Goal: Navigation & Orientation: Find specific page/section

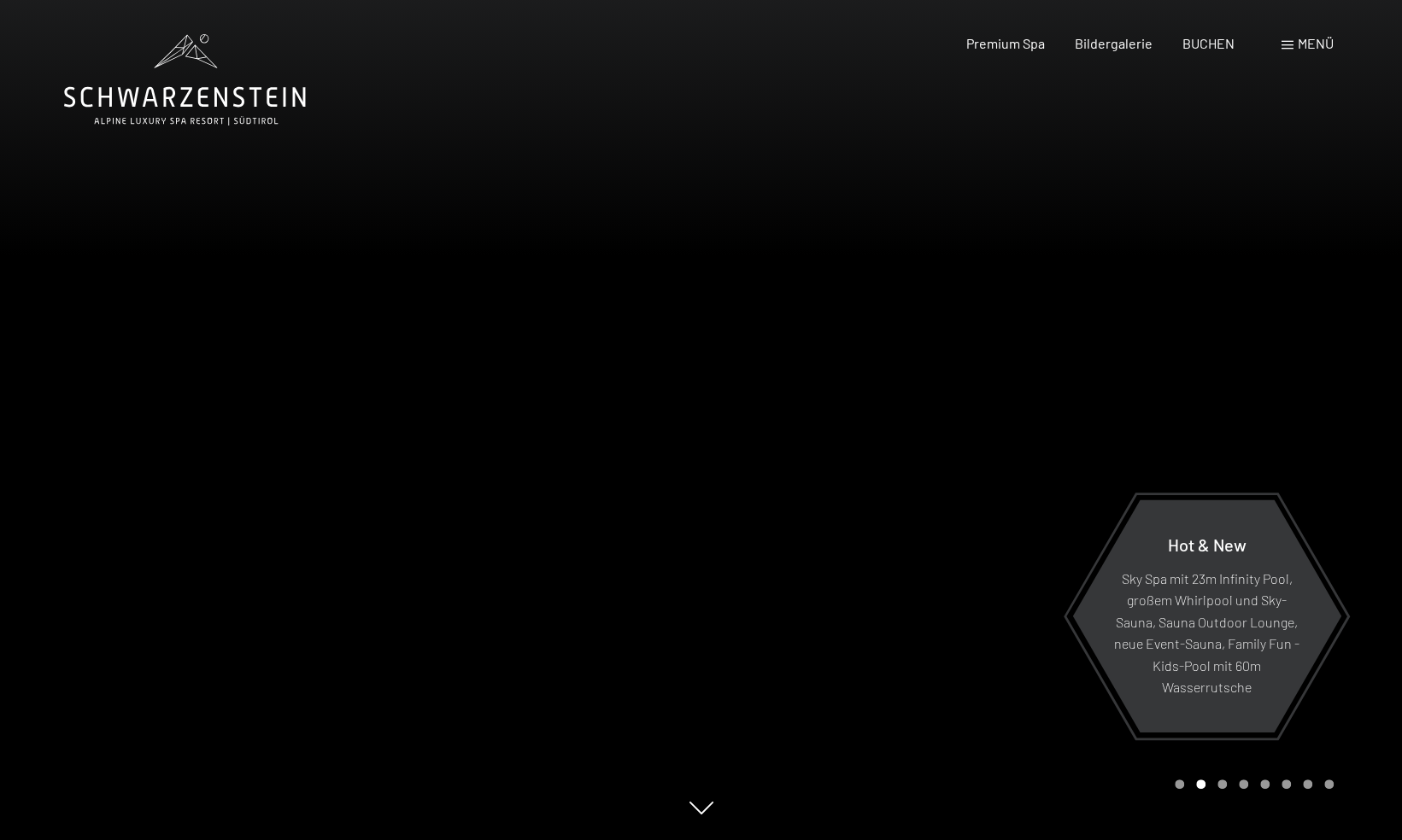
click at [1307, 51] on div "Menü" at bounding box center [1308, 43] width 52 height 19
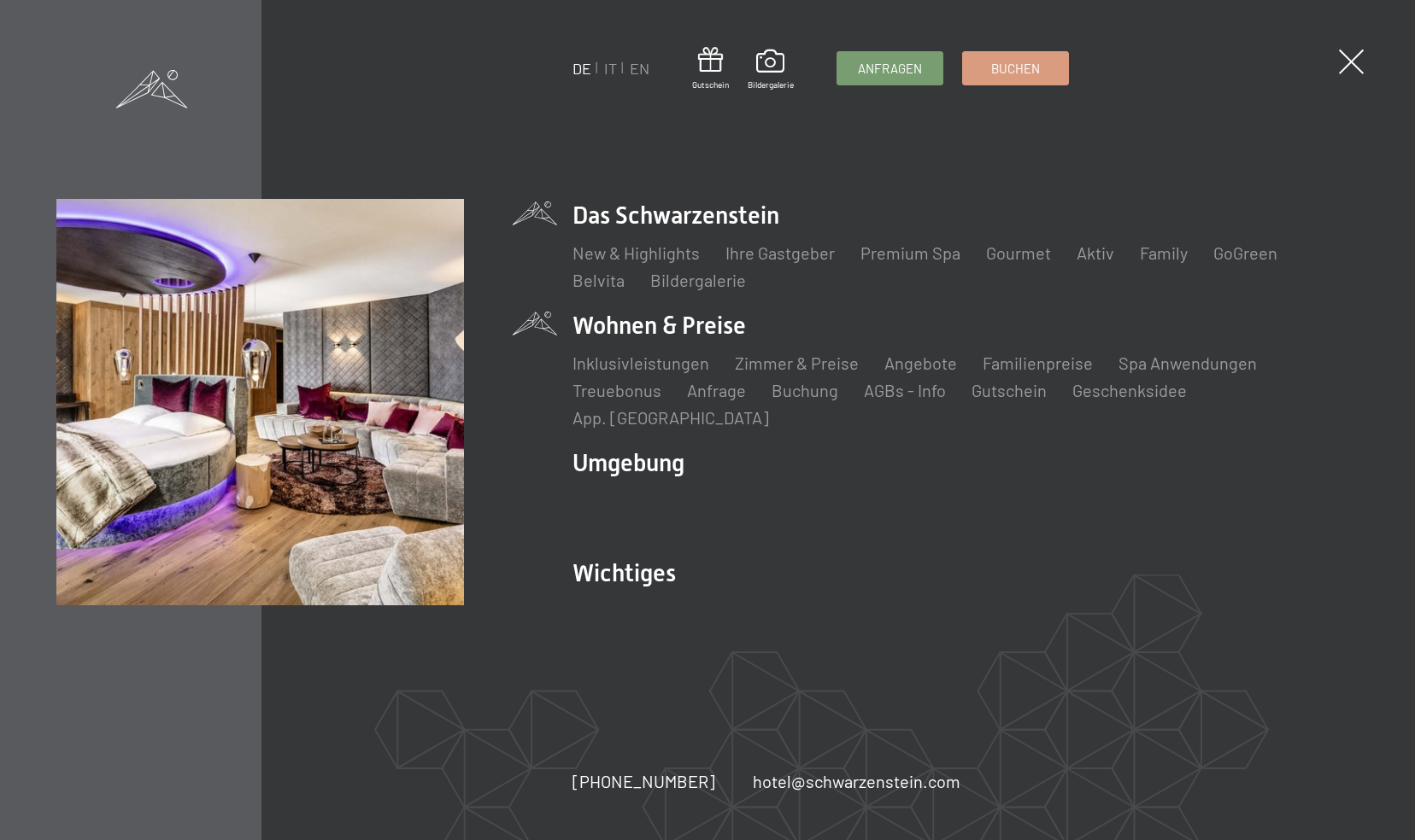
click at [637, 337] on li "Wohnen & Preise Inklusivleistungen Zimmer & Preise Liste Angebote Liste Familie…" at bounding box center [965, 370] width 786 height 121
click at [810, 374] on link "Zimmer & Preise" at bounding box center [796, 363] width 124 height 21
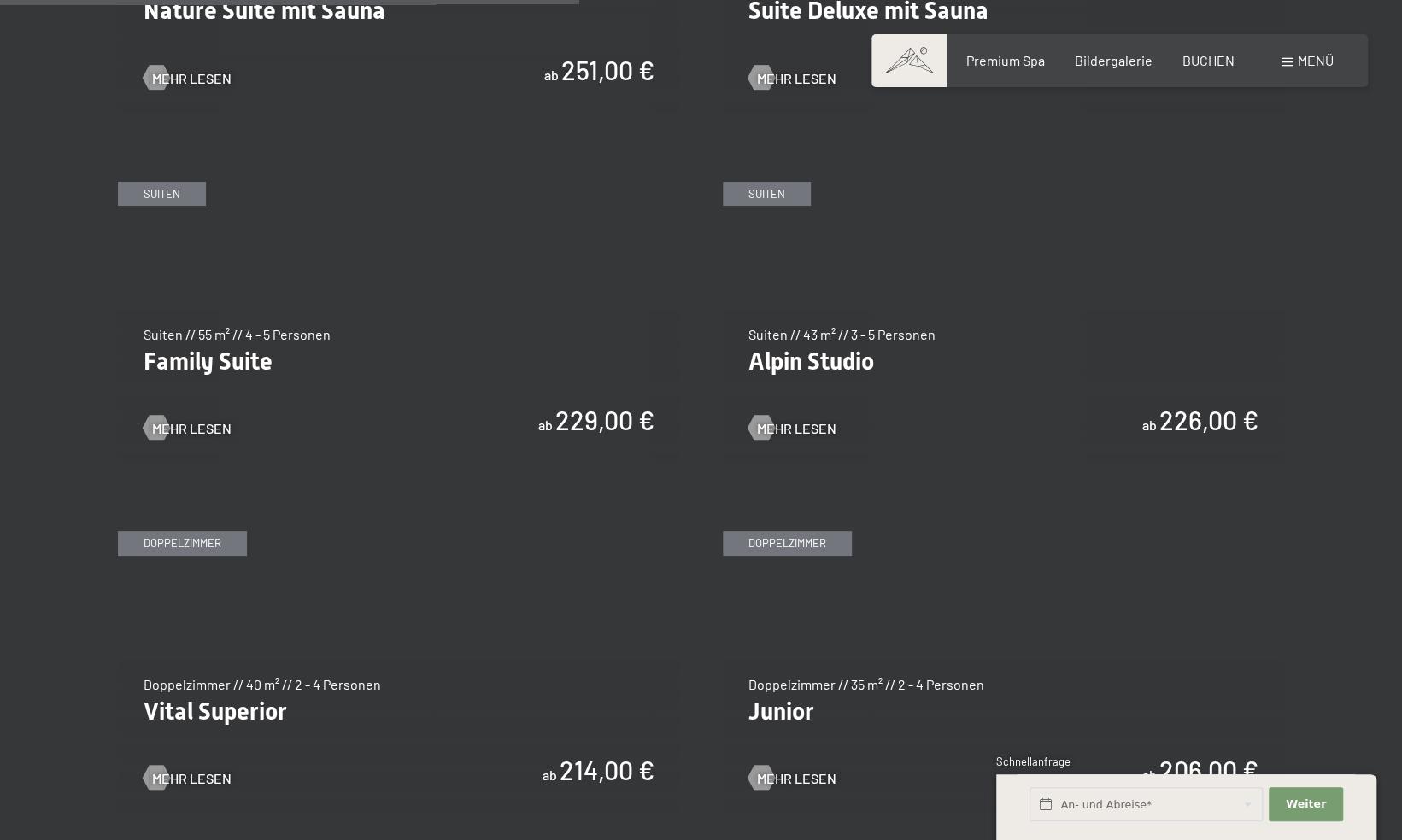
scroll to position [2237, 0]
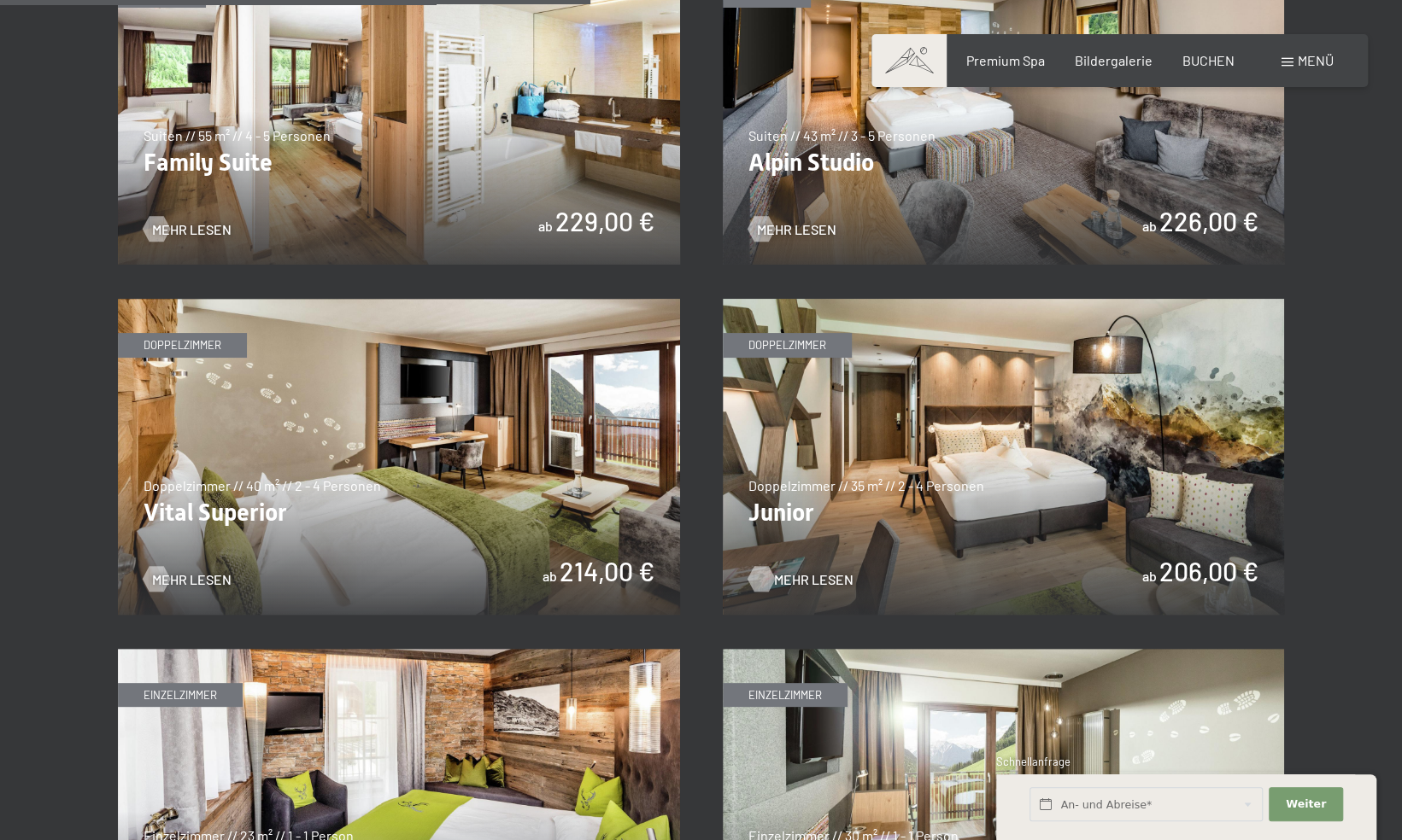
click at [774, 576] on span "Mehr Lesen" at bounding box center [814, 579] width 80 height 19
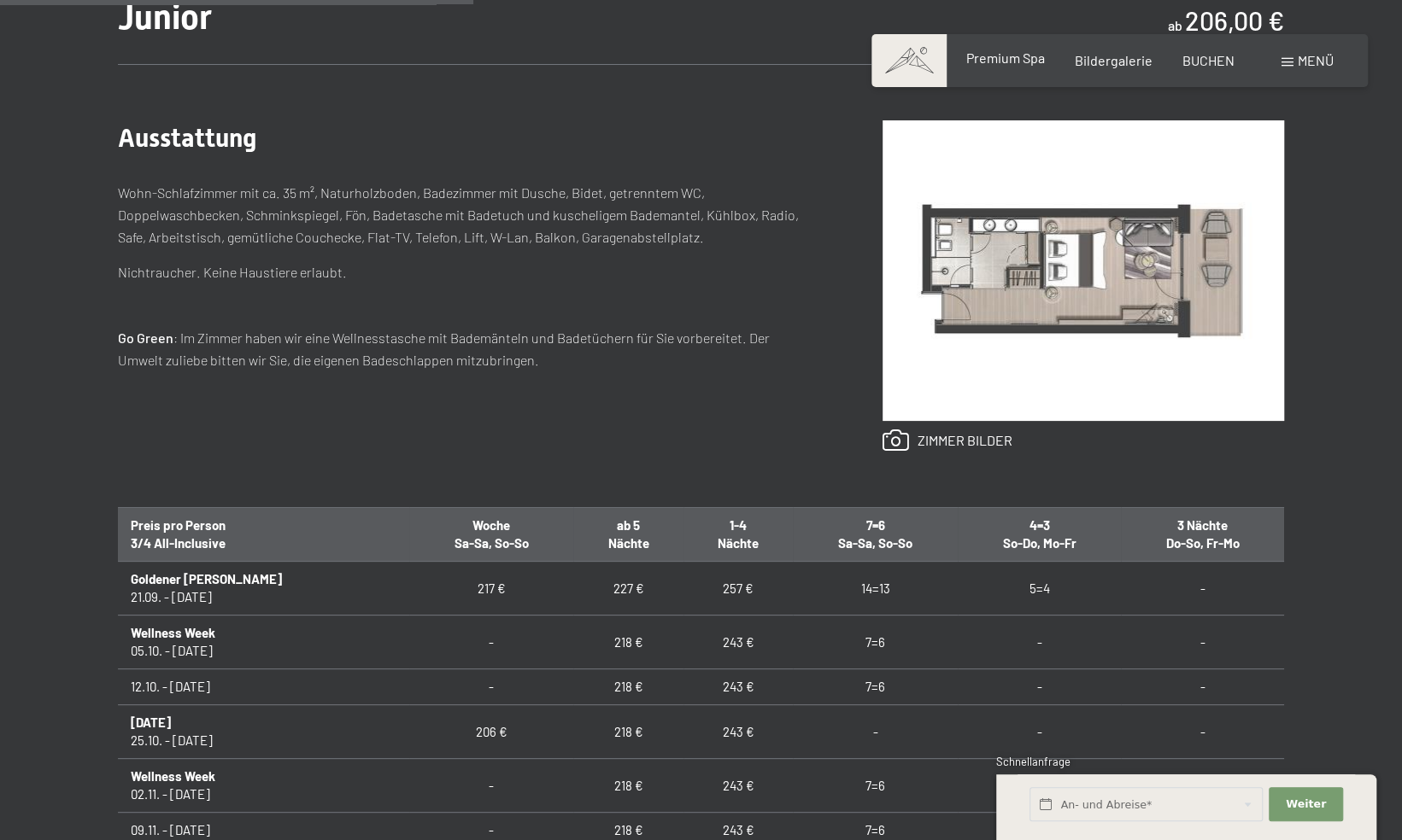
click at [999, 52] on span "Premium Spa" at bounding box center [1004, 58] width 79 height 16
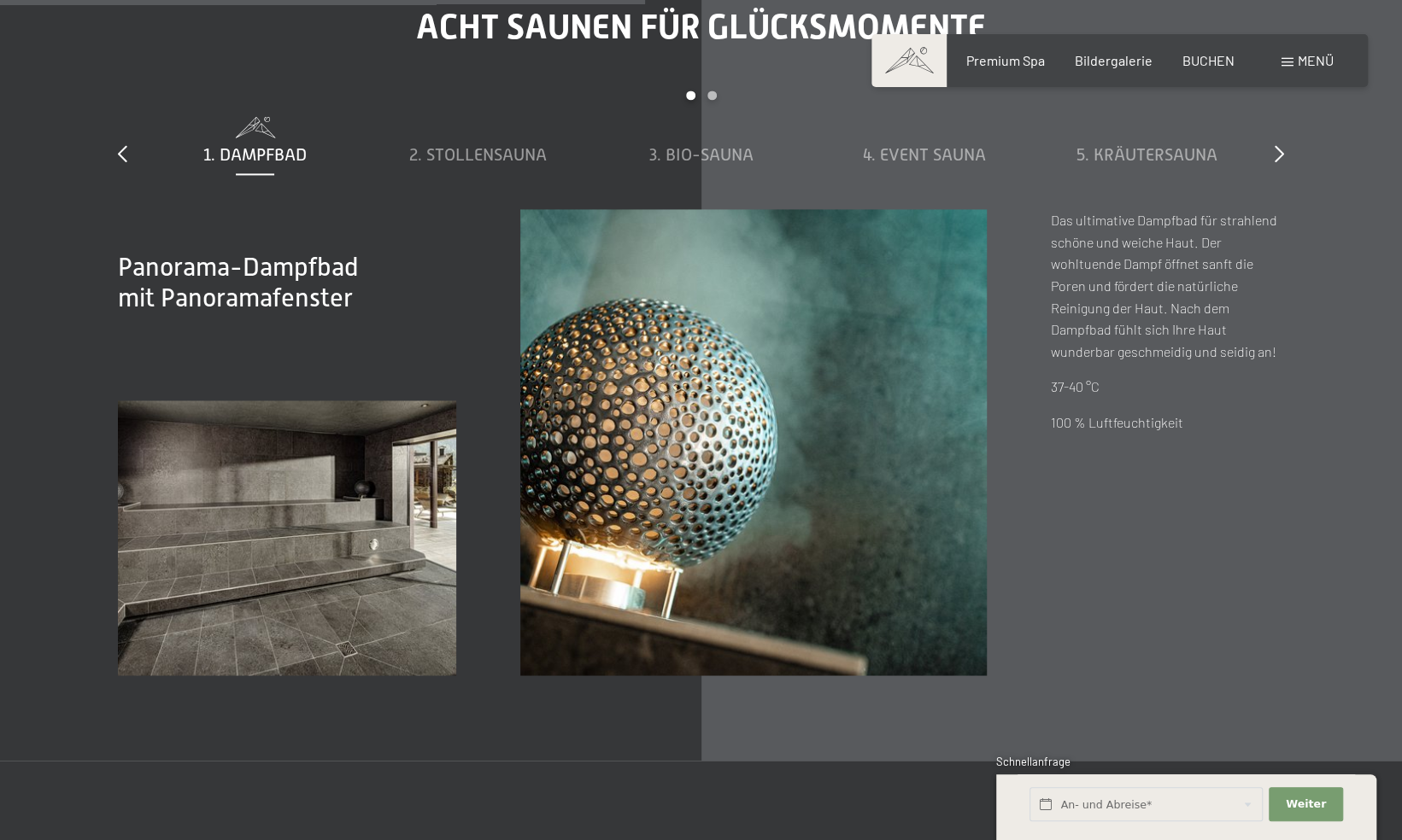
scroll to position [5732, 0]
